Goal: Learn about a topic

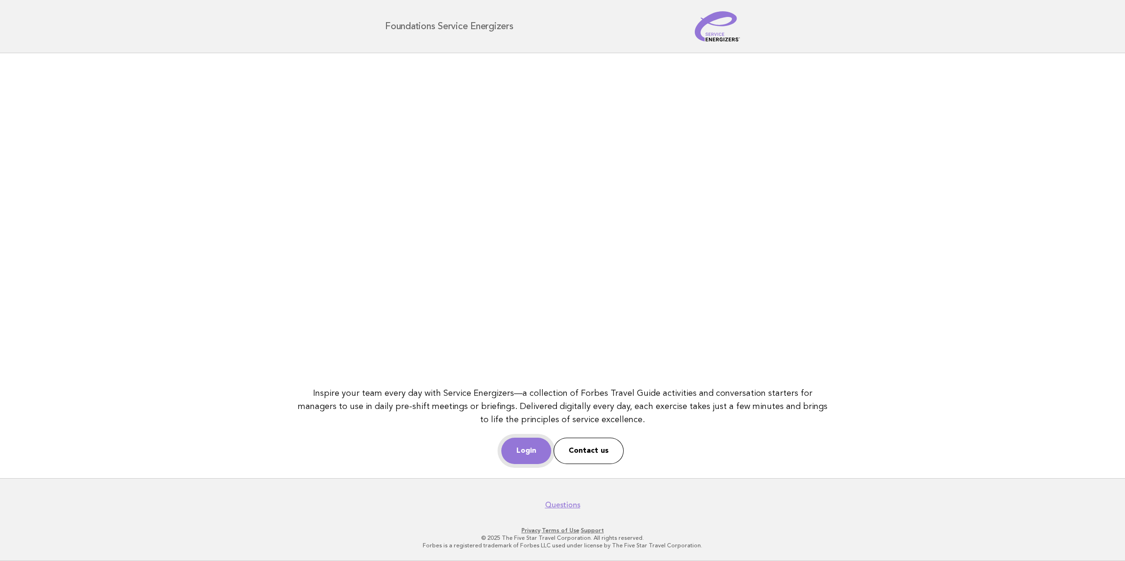
click at [526, 446] on link "Login" at bounding box center [526, 451] width 50 height 26
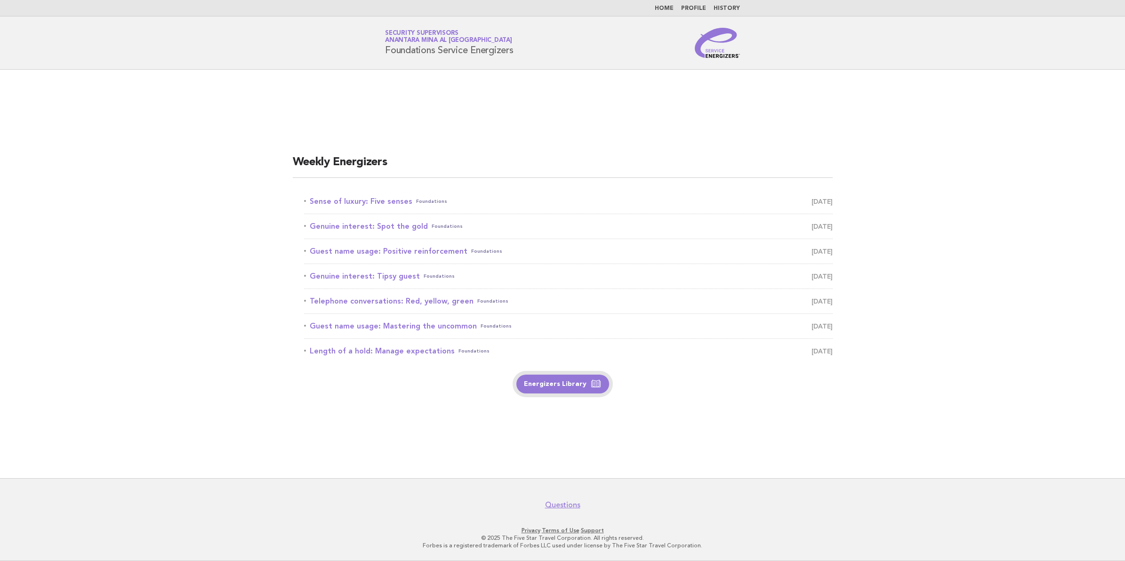
click at [563, 390] on link "Energizers Library" at bounding box center [562, 384] width 93 height 19
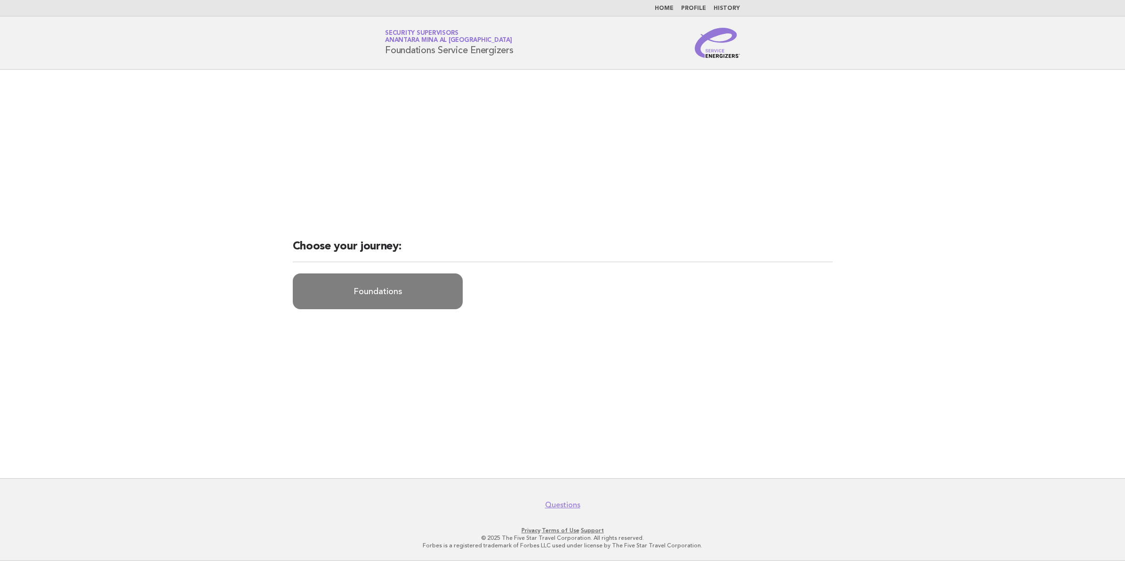
click at [393, 298] on link "Foundations" at bounding box center [378, 291] width 170 height 36
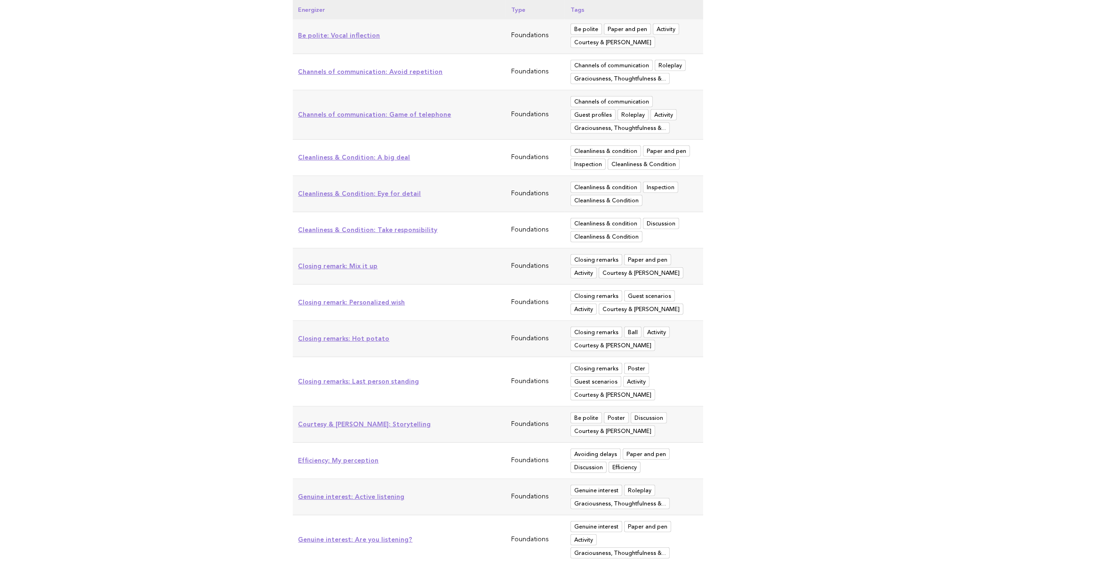
scroll to position [1118, 0]
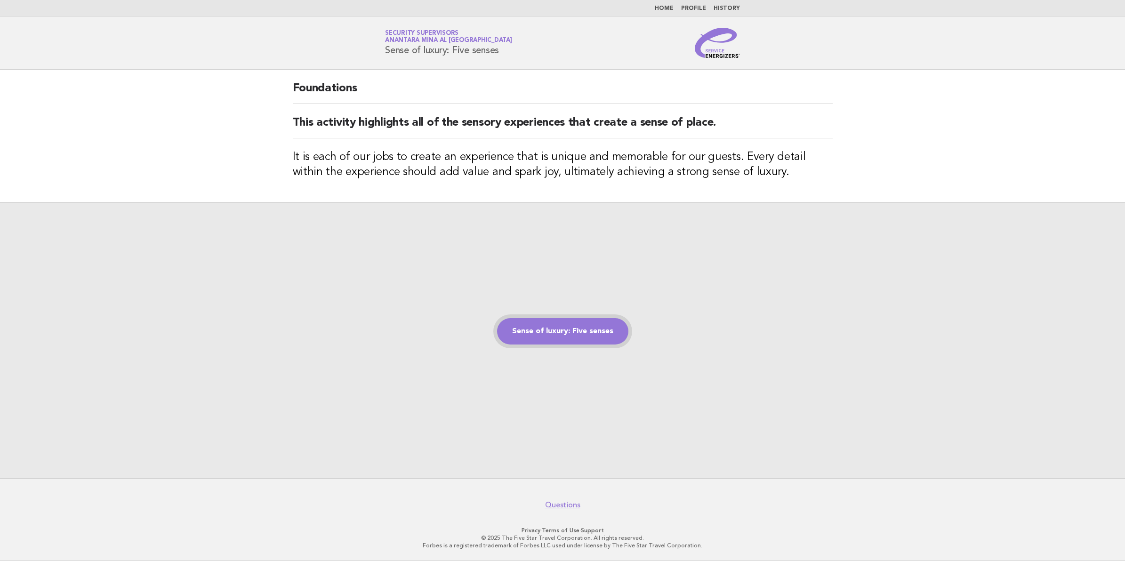
click at [563, 335] on link "Sense of luxury: Five senses" at bounding box center [562, 331] width 131 height 26
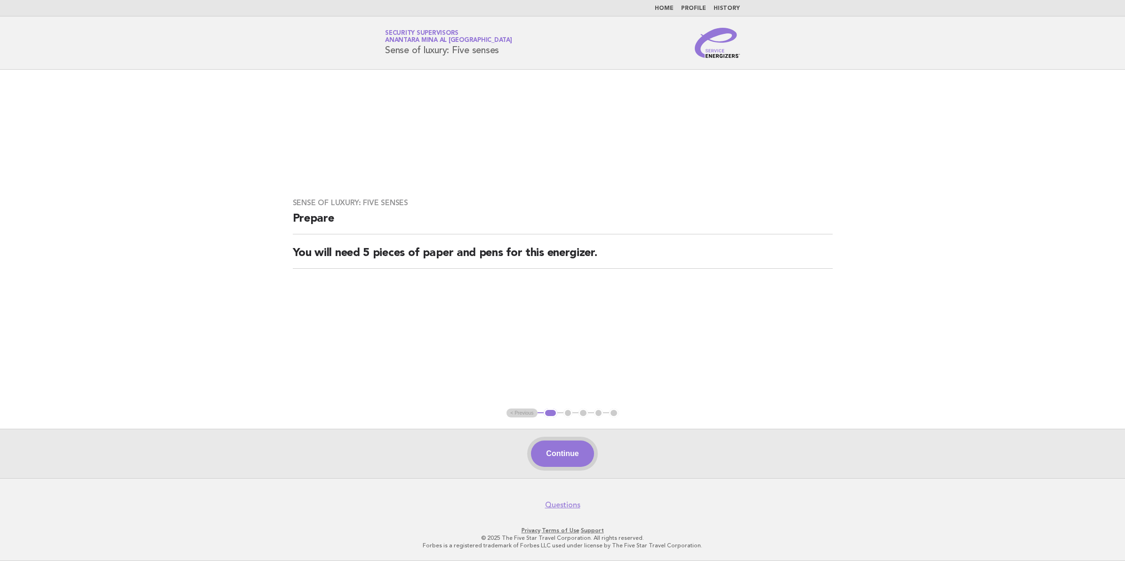
click at [558, 459] on button "Continue" at bounding box center [562, 454] width 63 height 26
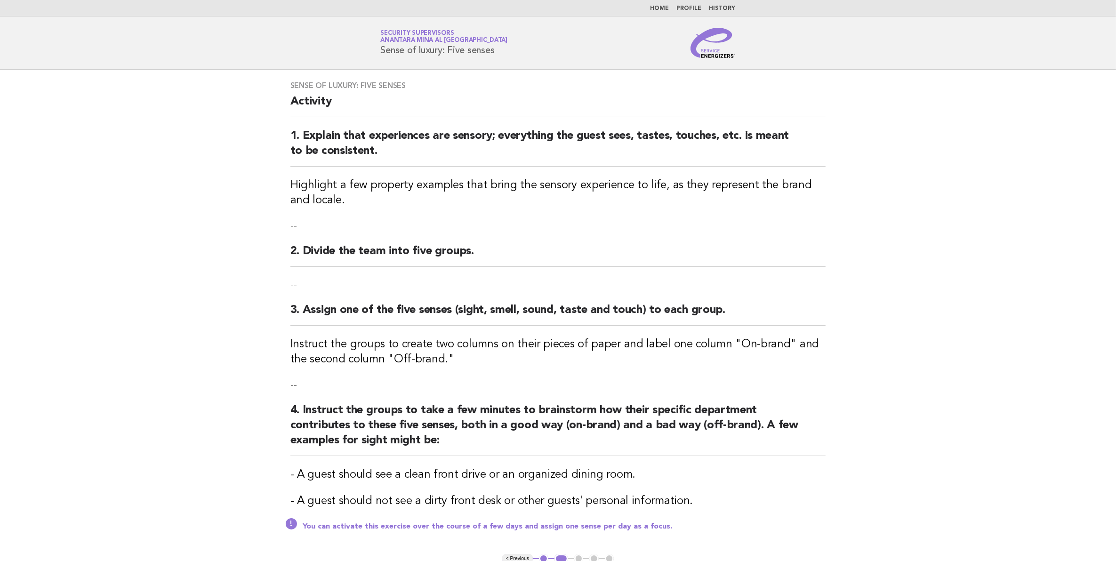
scroll to position [146, 0]
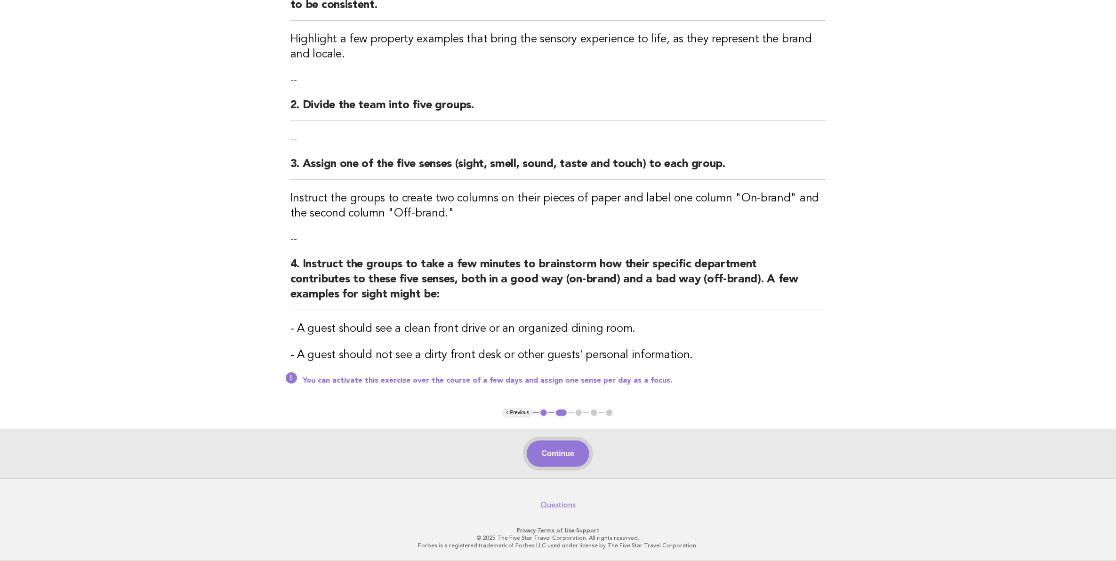
click at [563, 453] on button "Continue" at bounding box center [558, 454] width 63 height 26
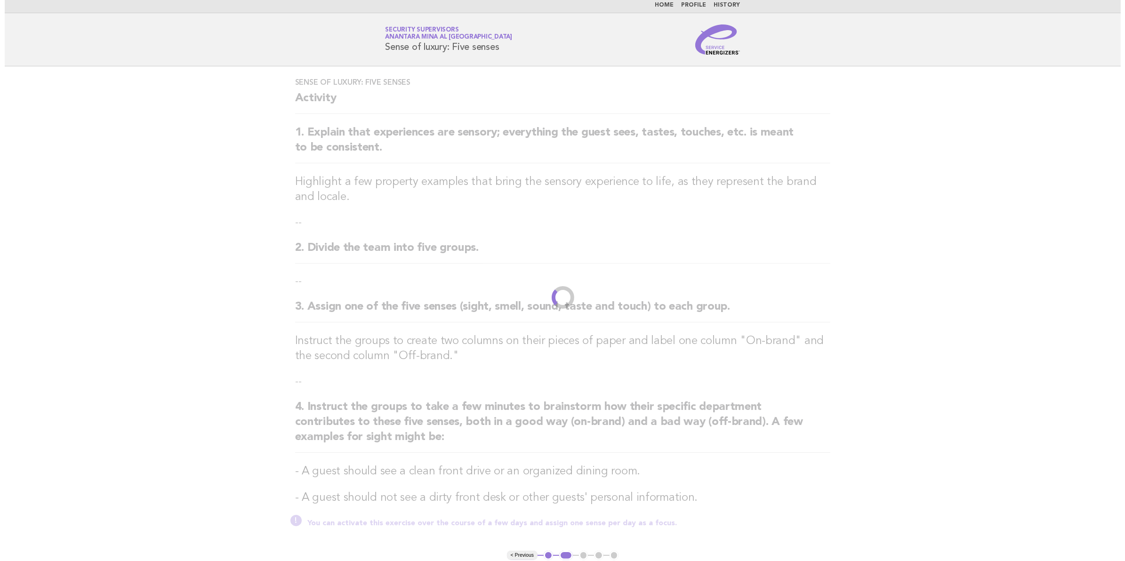
scroll to position [0, 0]
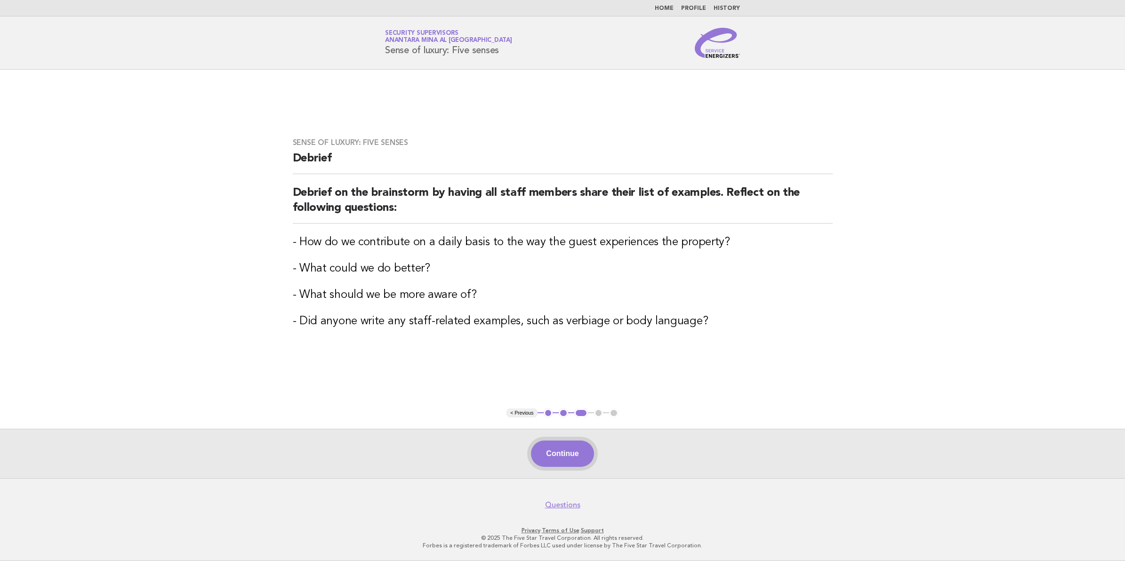
click at [557, 456] on button "Continue" at bounding box center [562, 454] width 63 height 26
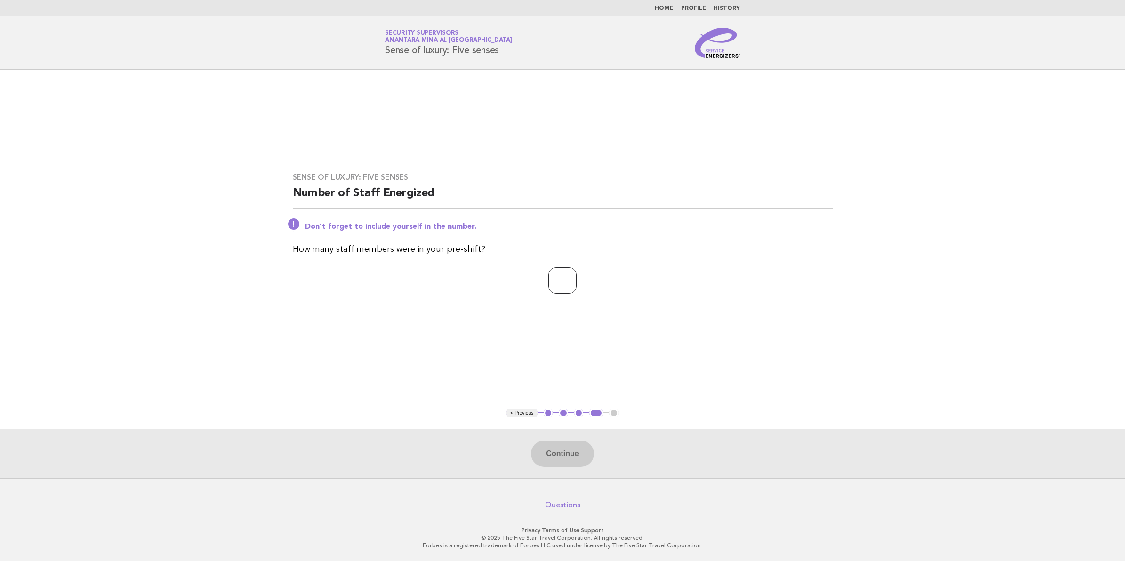
click at [570, 286] on input "number" at bounding box center [562, 280] width 28 height 26
type input "**"
click at [546, 463] on button "Continue" at bounding box center [562, 454] width 63 height 26
